Goal: Information Seeking & Learning: Find contact information

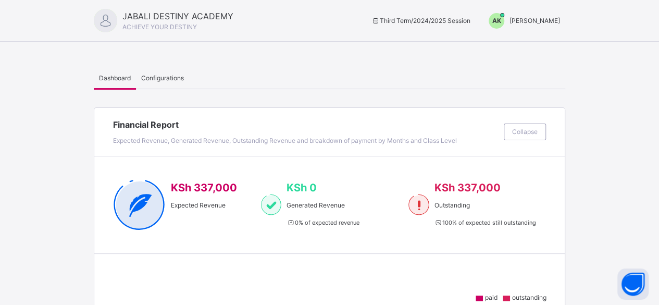
click at [501, 21] on span "AK" at bounding box center [496, 20] width 9 height 9
click at [513, 47] on span "Switch to Admin View" at bounding box center [520, 46] width 79 height 14
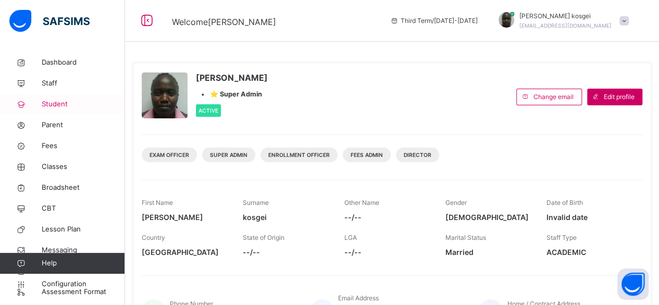
click at [54, 107] on span "Student" at bounding box center [83, 104] width 83 height 10
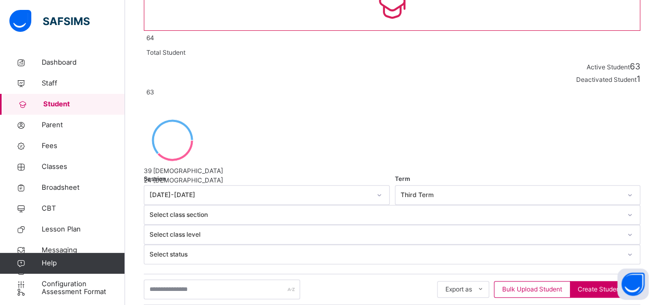
scroll to position [127, 0]
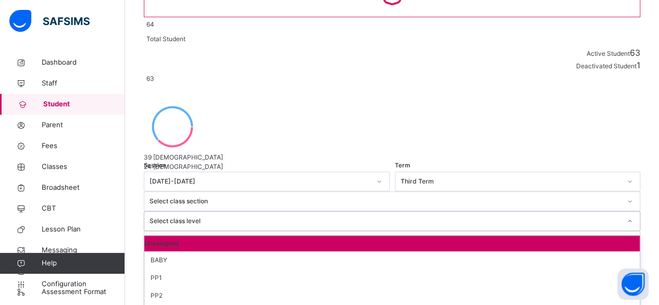
click at [626, 216] on icon at bounding box center [629, 221] width 6 height 10
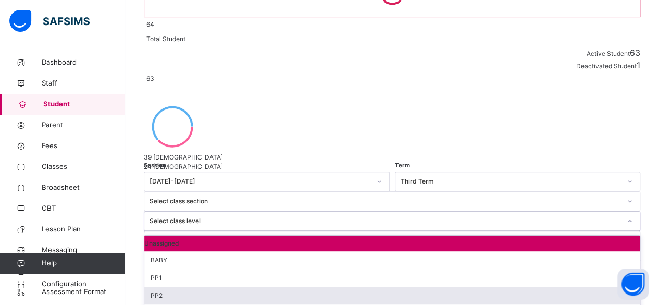
click at [435, 286] on div "PP2" at bounding box center [391, 295] width 495 height 18
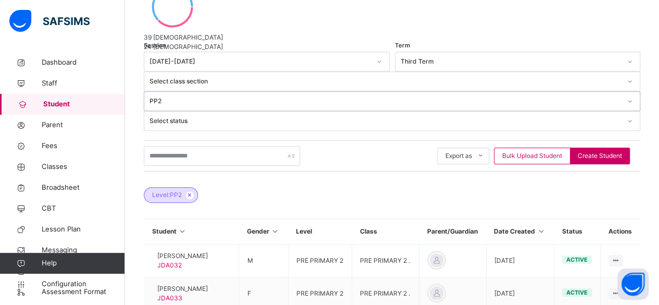
scroll to position [174, 0]
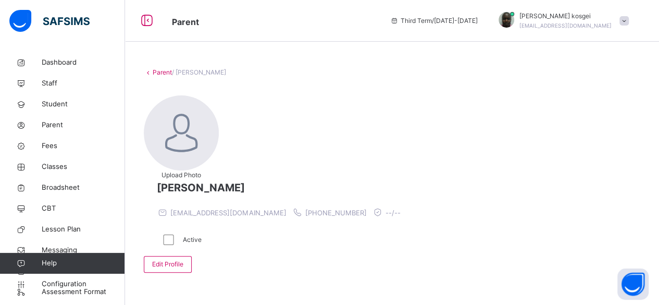
click at [366, 208] on span "[PHONE_NUMBER]" at bounding box center [335, 212] width 61 height 8
copy span "254729211980"
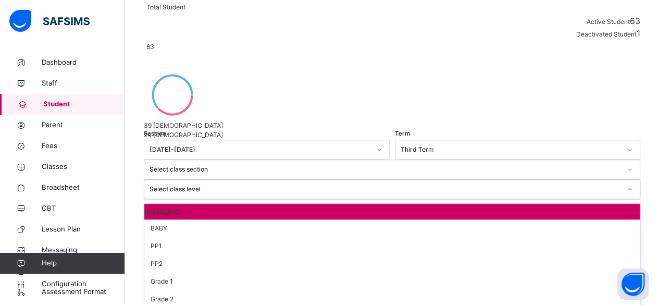
click at [621, 181] on div at bounding box center [630, 189] width 18 height 17
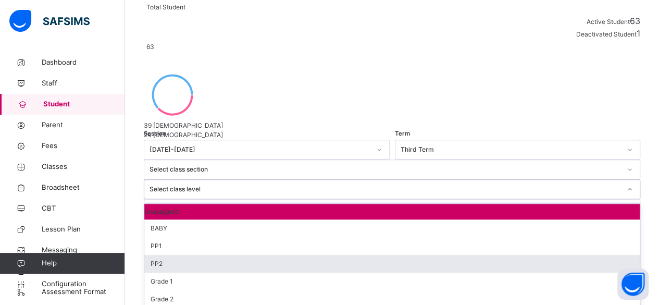
click at [426, 255] on div "PP2" at bounding box center [391, 264] width 495 height 18
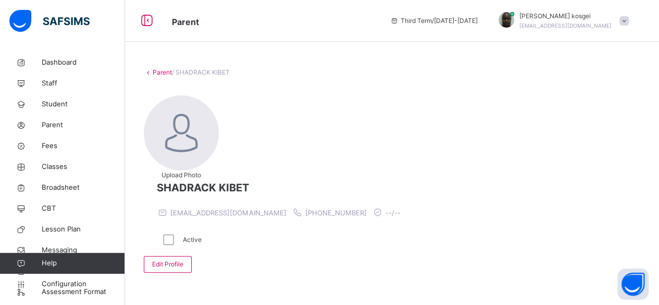
click at [366, 208] on span "[PHONE_NUMBER]" at bounding box center [335, 212] width 61 height 8
copy span "254759061412"
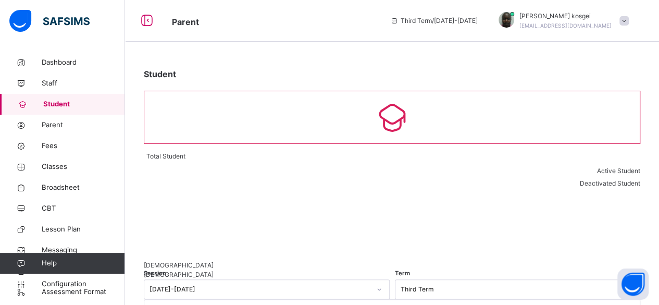
scroll to position [158, 0]
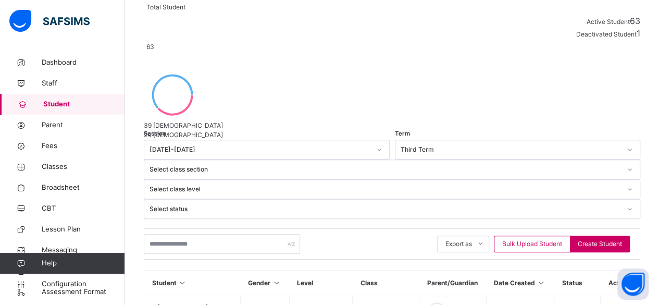
click at [626, 184] on icon at bounding box center [629, 189] width 6 height 10
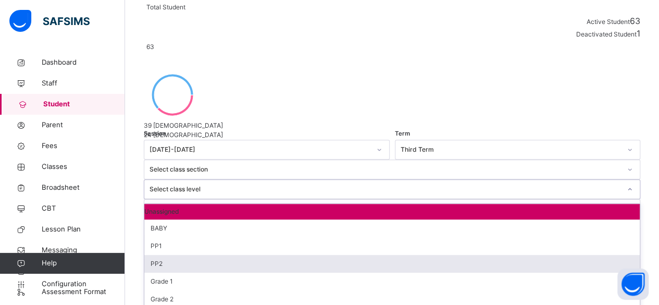
click at [433, 255] on div "PP2" at bounding box center [391, 264] width 495 height 18
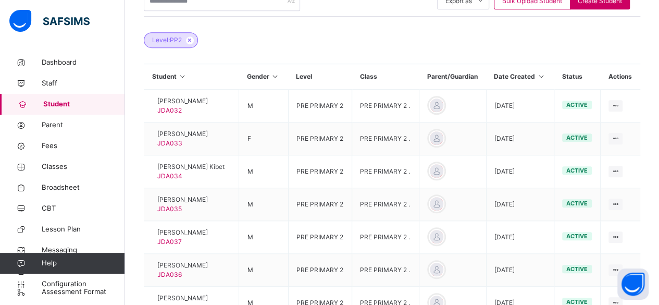
scroll to position [403, 0]
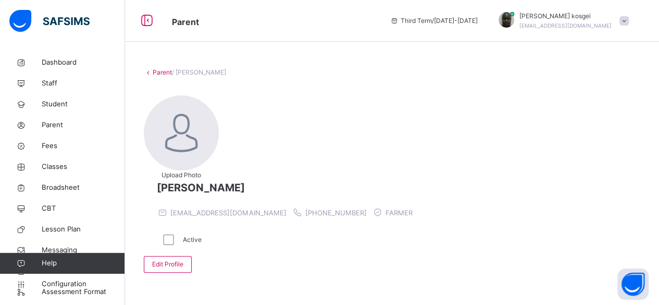
click at [367, 208] on span "[PHONE_NUMBER]" at bounding box center [335, 212] width 61 height 8
copy span "254710169320"
click at [147, 72] on icon at bounding box center [148, 72] width 9 height 8
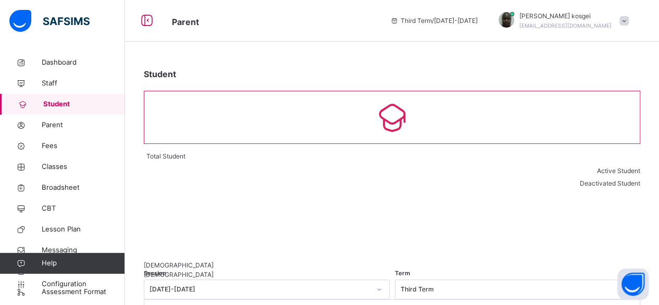
scroll to position [158, 0]
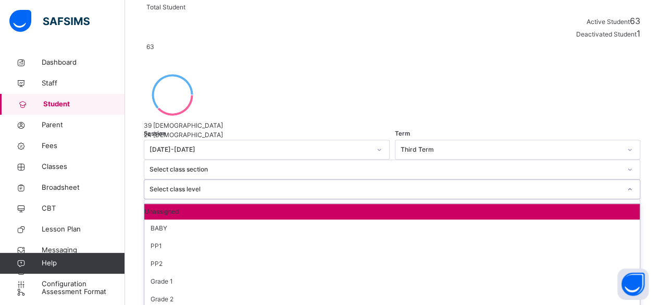
click at [436, 184] on div "Select class level" at bounding box center [384, 188] width 471 height 9
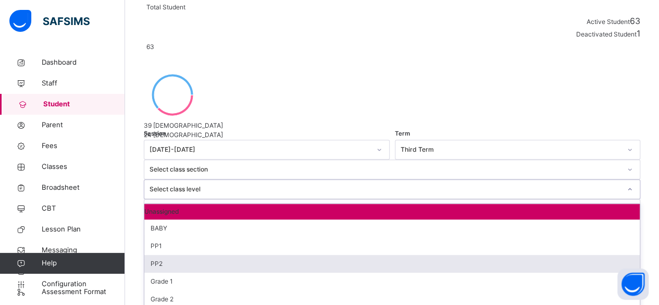
click at [416, 255] on div "PP2" at bounding box center [391, 264] width 495 height 18
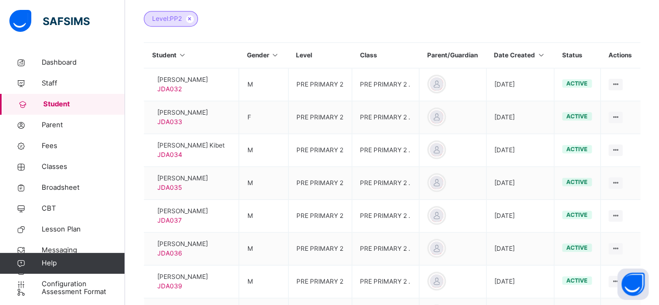
scroll to position [421, 0]
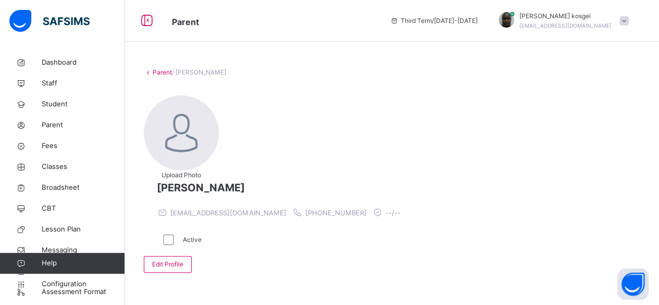
click at [356, 208] on span "[PHONE_NUMBER]" at bounding box center [335, 212] width 61 height 8
copy span "254725200997"
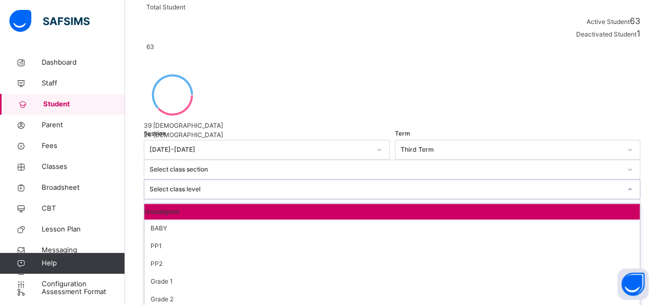
click at [456, 184] on div "Select class level" at bounding box center [384, 188] width 471 height 9
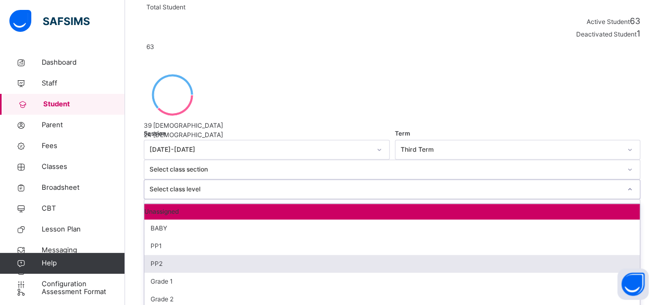
click at [433, 255] on div "PP2" at bounding box center [391, 264] width 495 height 18
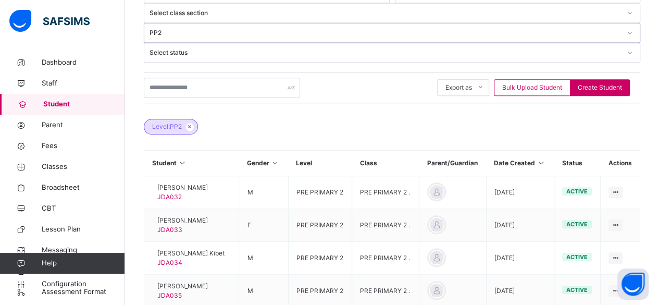
scroll to position [316, 0]
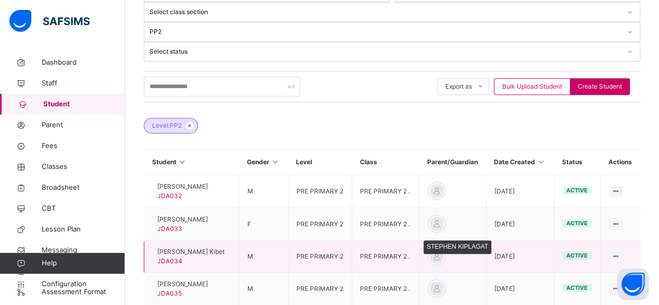
click at [444, 248] on div at bounding box center [437, 256] width 16 height 16
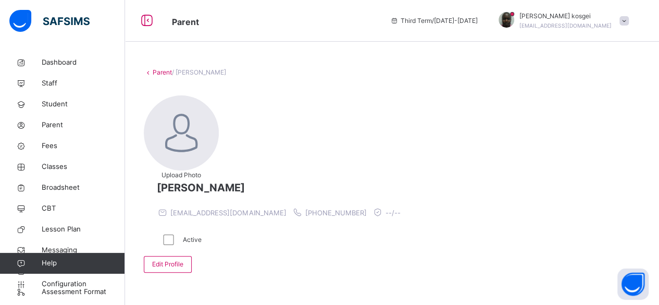
click at [360, 208] on span "[PHONE_NUMBER]" at bounding box center [335, 212] width 61 height 8
copy span "254728454856"
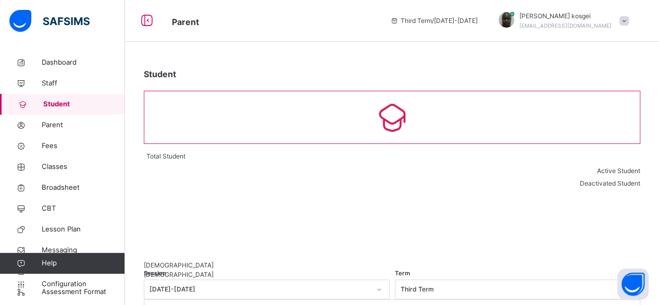
scroll to position [158, 0]
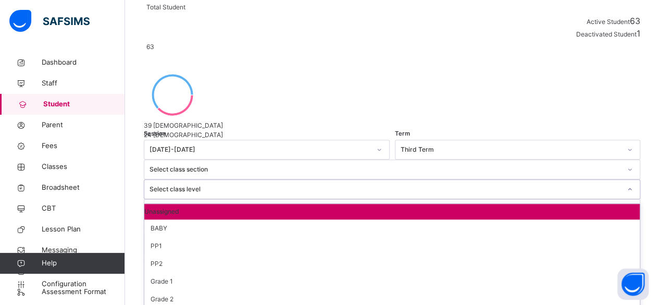
click at [626, 184] on icon at bounding box center [629, 189] width 6 height 10
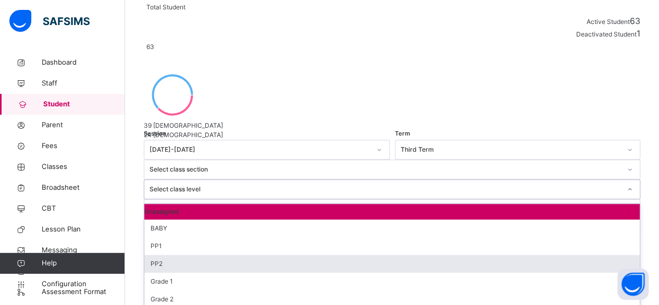
click at [423, 255] on div "PP2" at bounding box center [391, 264] width 495 height 18
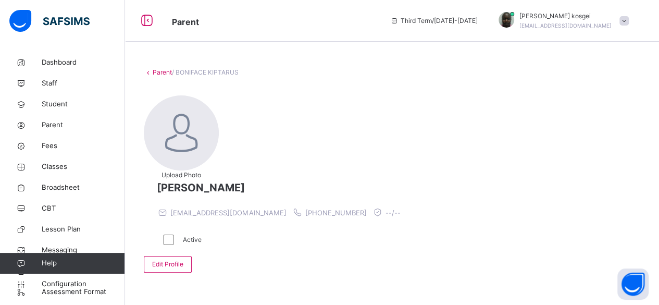
click at [353, 208] on span "[PHONE_NUMBER]" at bounding box center [335, 212] width 61 height 8
copy span "254720714160"
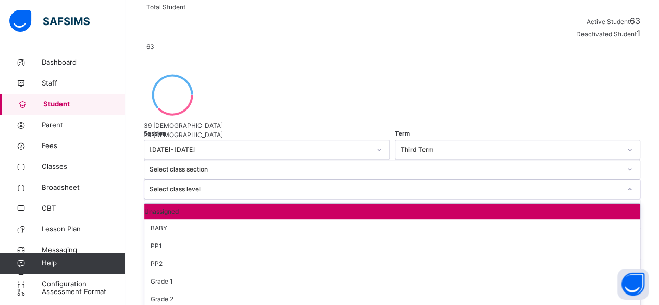
click at [621, 181] on div at bounding box center [630, 189] width 18 height 17
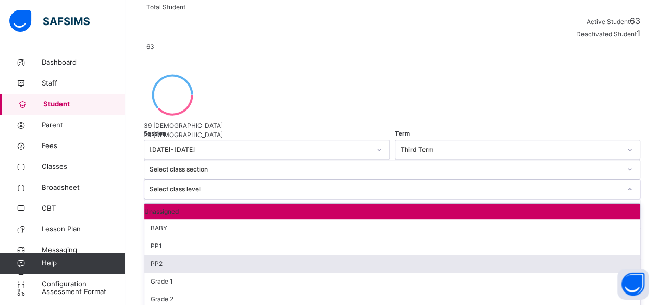
click at [432, 255] on div "PP2" at bounding box center [391, 264] width 495 height 18
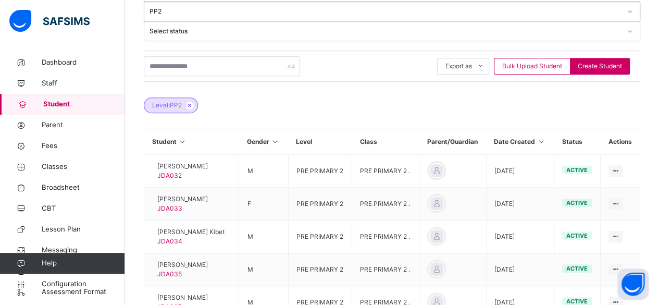
scroll to position [342, 0]
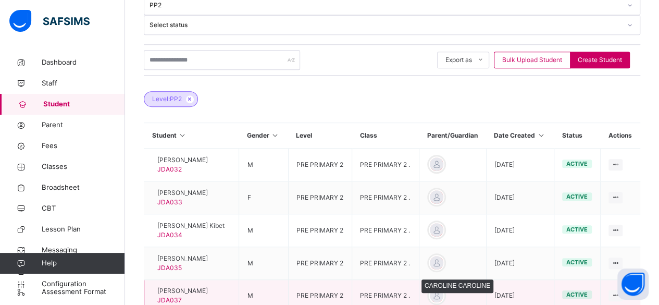
click at [444, 287] on div at bounding box center [437, 295] width 16 height 16
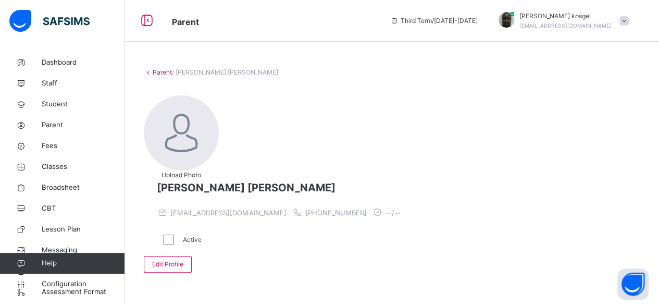
click at [360, 208] on span "[PHONE_NUMBER]" at bounding box center [335, 212] width 61 height 8
copy span "254717242593"
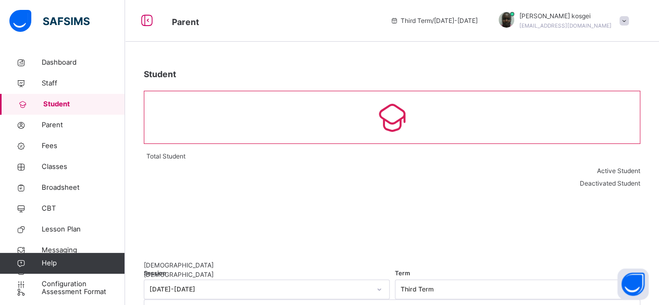
scroll to position [158, 0]
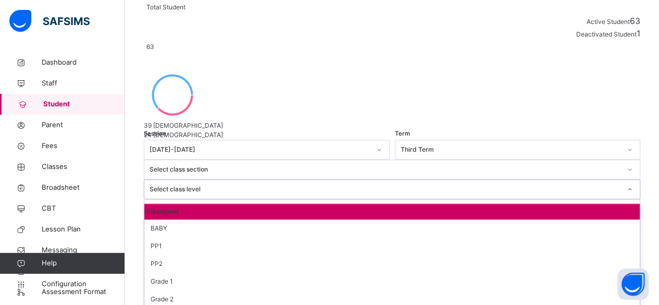
click at [626, 184] on icon at bounding box center [629, 189] width 6 height 10
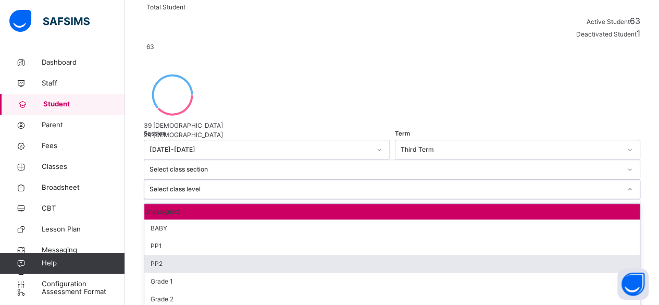
click at [447, 255] on div "PP2" at bounding box center [391, 264] width 495 height 18
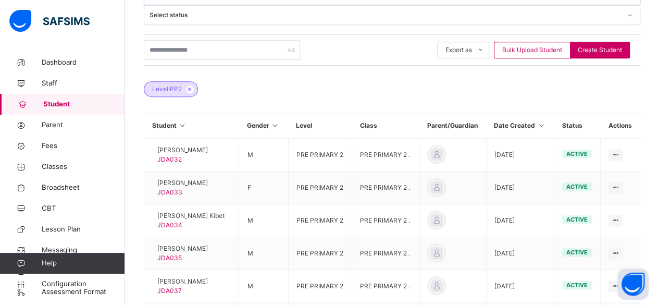
scroll to position [354, 0]
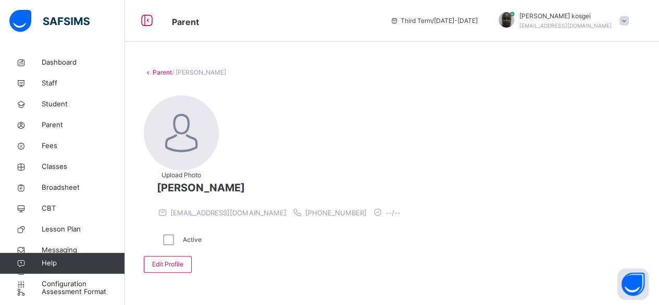
click at [367, 208] on span "[PHONE_NUMBER]" at bounding box center [335, 212] width 61 height 8
copy span "254759644280"
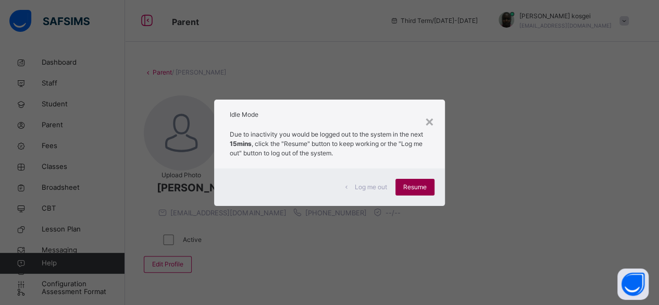
click at [413, 186] on span "Resume" at bounding box center [414, 186] width 23 height 9
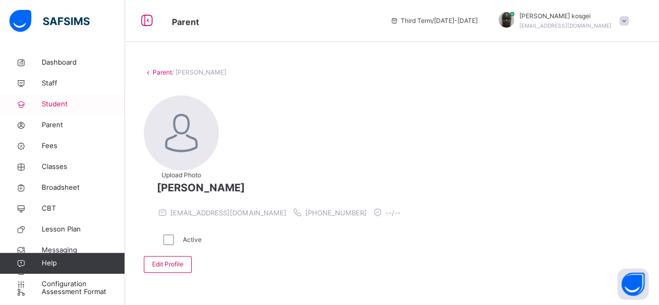
click at [54, 105] on span "Student" at bounding box center [83, 104] width 83 height 10
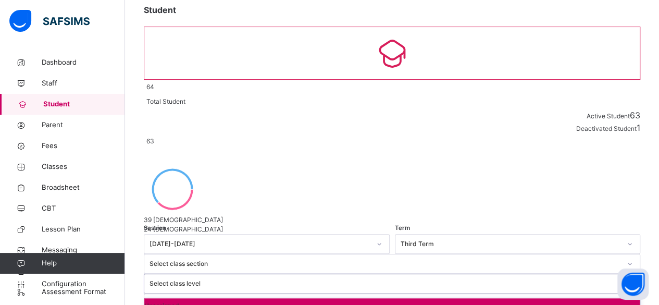
click at [463, 273] on div "option PP2 focused, 4 of 10. 10 results available. Use Up and Down to choose op…" at bounding box center [392, 283] width 496 height 20
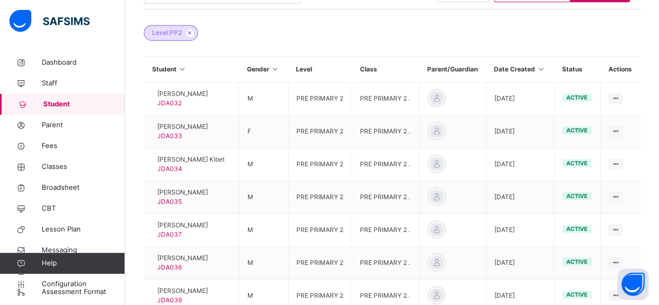
scroll to position [410, 0]
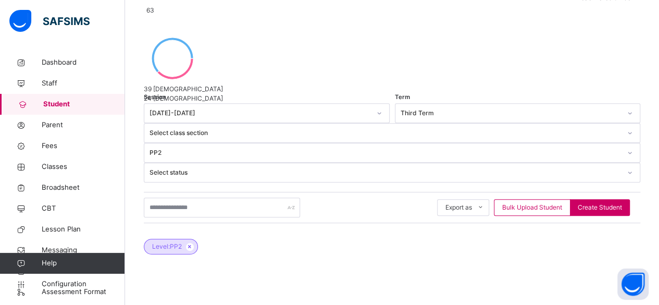
scroll to position [112, 0]
